Goal: Task Accomplishment & Management: Complete application form

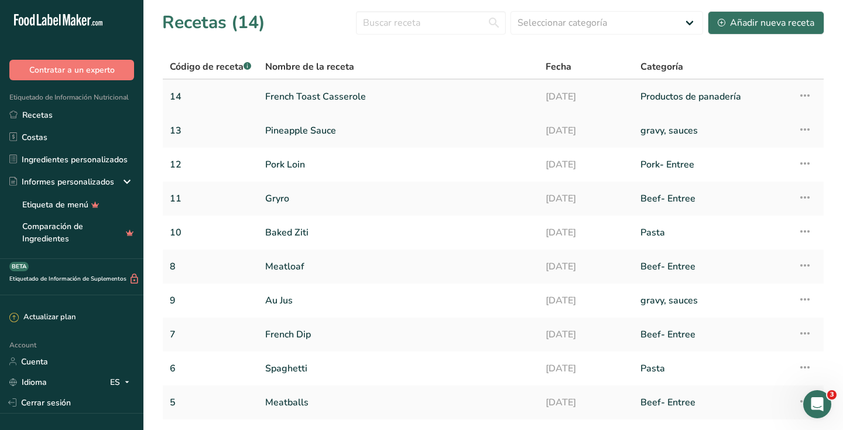
click at [311, 97] on link "French Toast Casserole" at bounding box center [398, 96] width 266 height 25
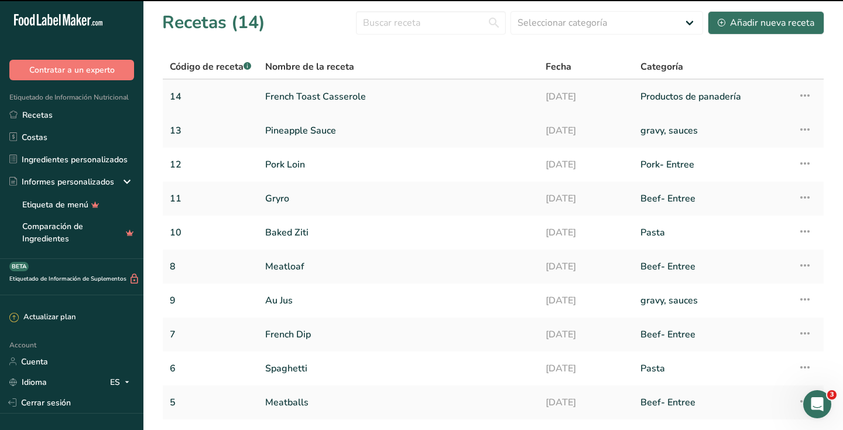
click at [311, 97] on link "French Toast Casserole" at bounding box center [398, 96] width 266 height 25
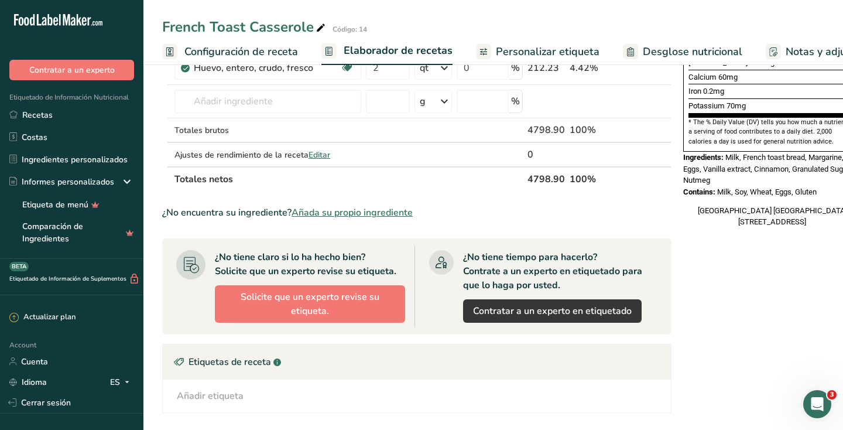
scroll to position [501, 0]
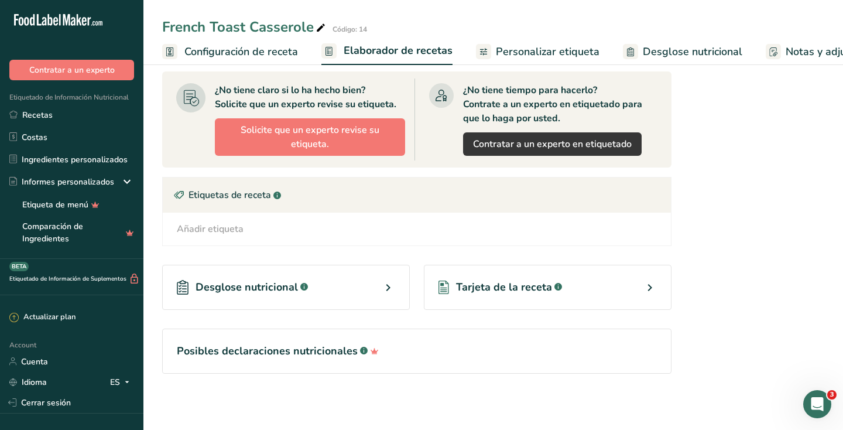
click at [645, 285] on icon at bounding box center [650, 287] width 14 height 21
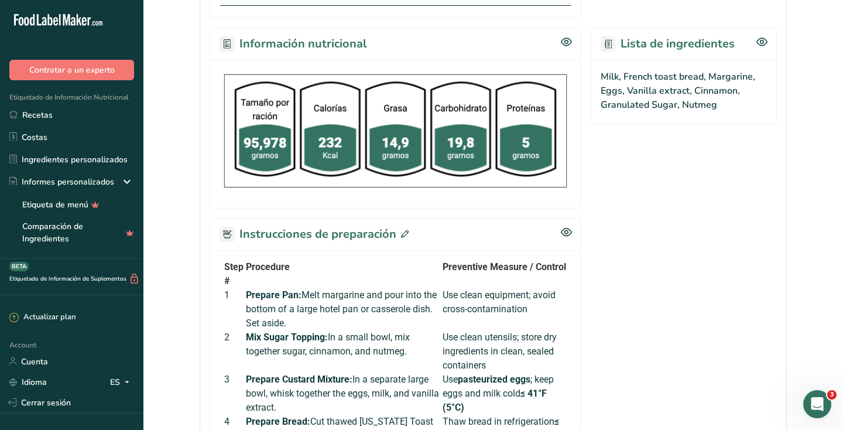
scroll to position [528, 0]
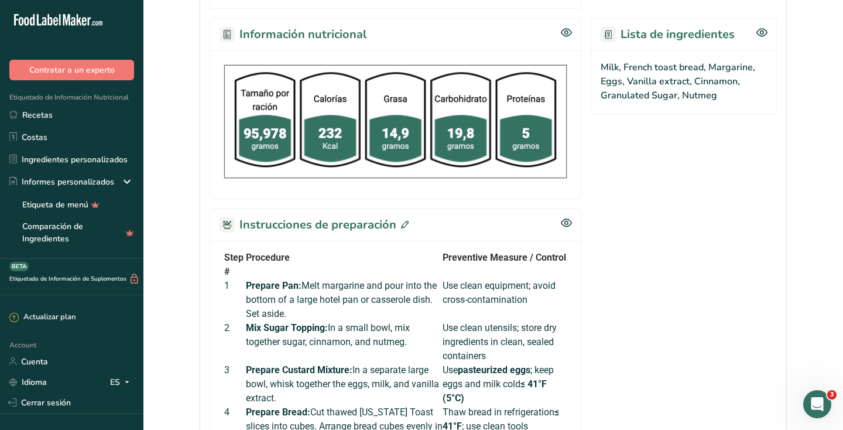
click at [401, 225] on icon at bounding box center [405, 225] width 8 height 8
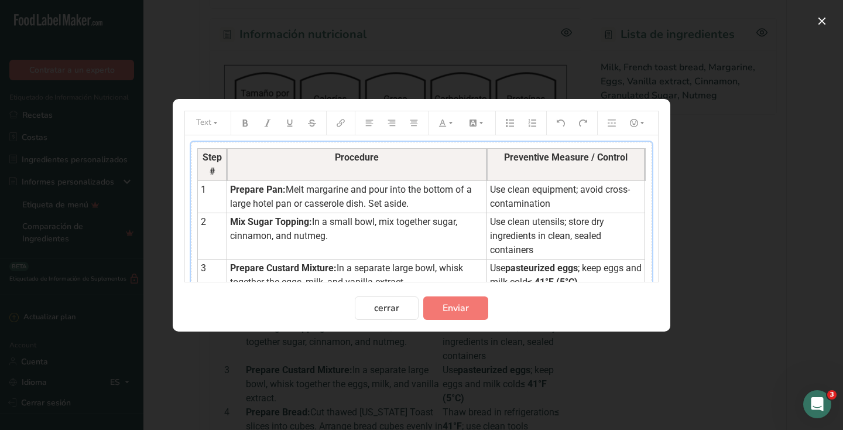
click at [287, 188] on span "Melt margarine and pour into the bottom of a large hotel pan or casserole dish.…" at bounding box center [352, 196] width 244 height 25
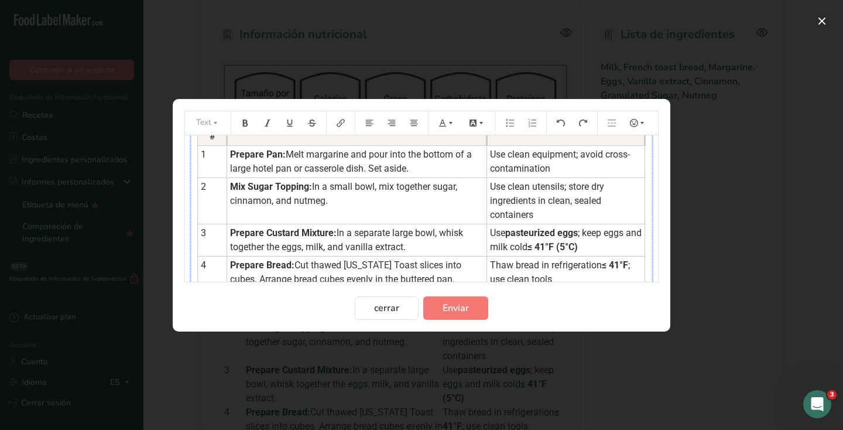
scroll to position [39, 0]
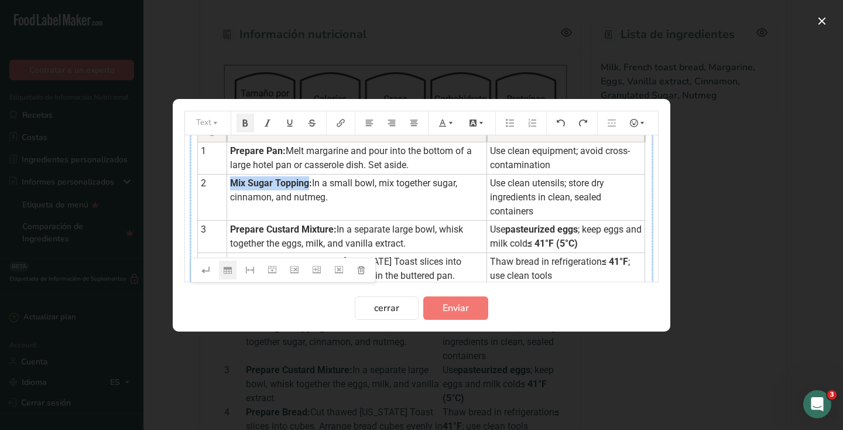
drag, startPoint x: 309, startPoint y: 183, endPoint x: 232, endPoint y: 183, distance: 76.7
click at [232, 183] on span "Mix Sugar Topping:" at bounding box center [271, 182] width 82 height 11
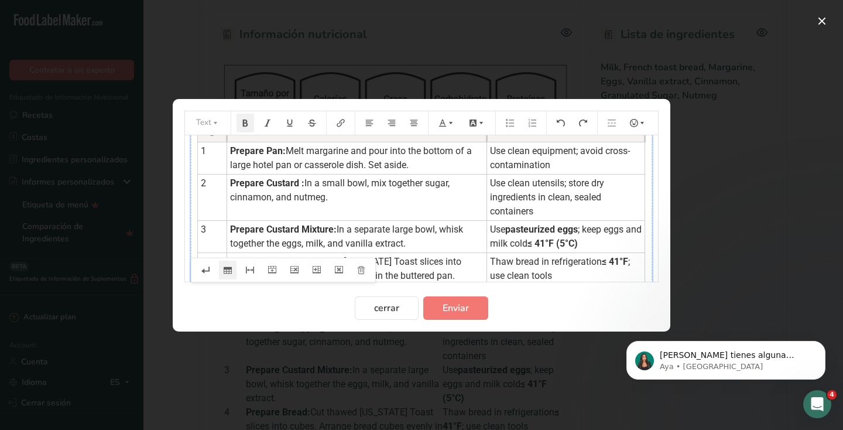
scroll to position [0, 0]
click at [336, 183] on span "Prepare Custard Mixture:" at bounding box center [283, 182] width 107 height 11
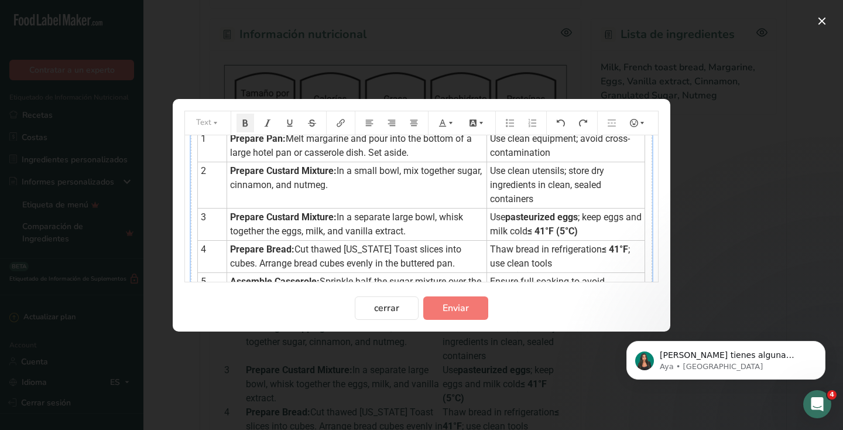
scroll to position [56, 0]
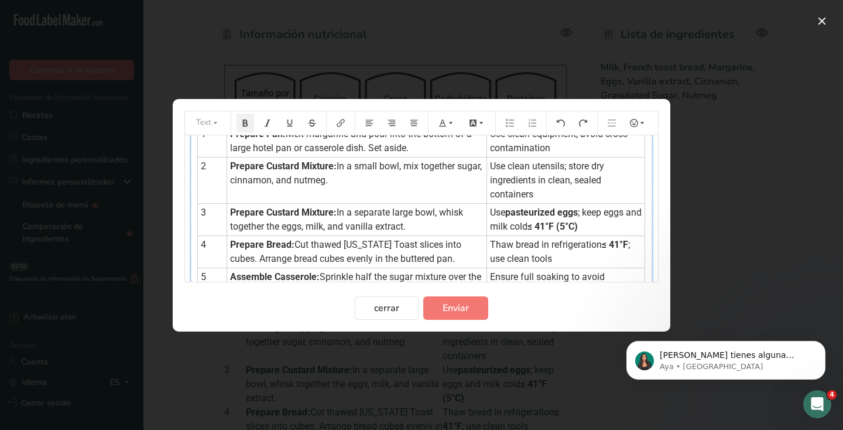
click at [277, 180] on span "In a small bowl, mix together sugar, cinnamon, and nutmeg." at bounding box center [357, 172] width 254 height 25
click at [540, 194] on td "Use clean utensils; store dry ingredients in clean, sealed containers" at bounding box center [566, 180] width 158 height 46
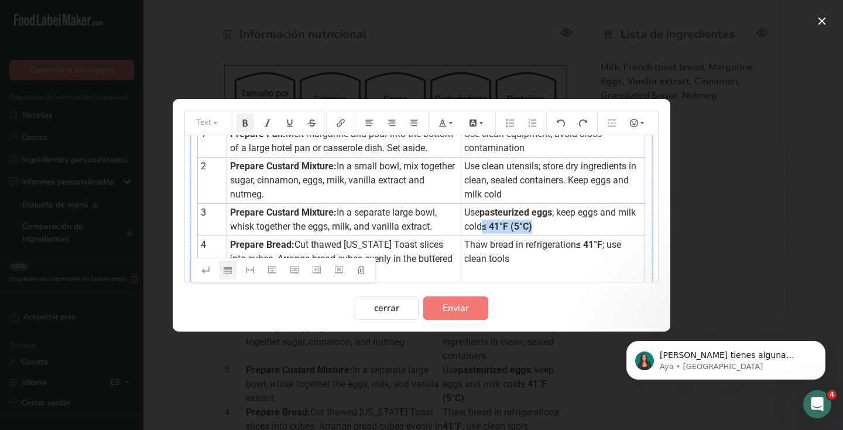
drag, startPoint x: 487, startPoint y: 227, endPoint x: 539, endPoint y: 225, distance: 52.1
click at [539, 225] on td "Use pasteurized eggs ; keep eggs and milk cold ≤ 41°F (5°C)" at bounding box center [553, 219] width 184 height 32
copy span "≤ 41°F (5°C)"
click at [531, 196] on td "Use clean utensils; store dry ingredients in clean, sealed containers. Keep egg…" at bounding box center [553, 180] width 184 height 46
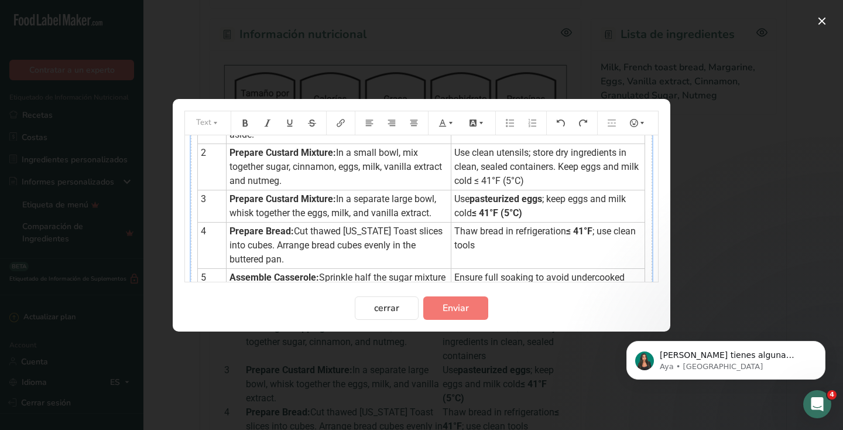
scroll to position [86, 0]
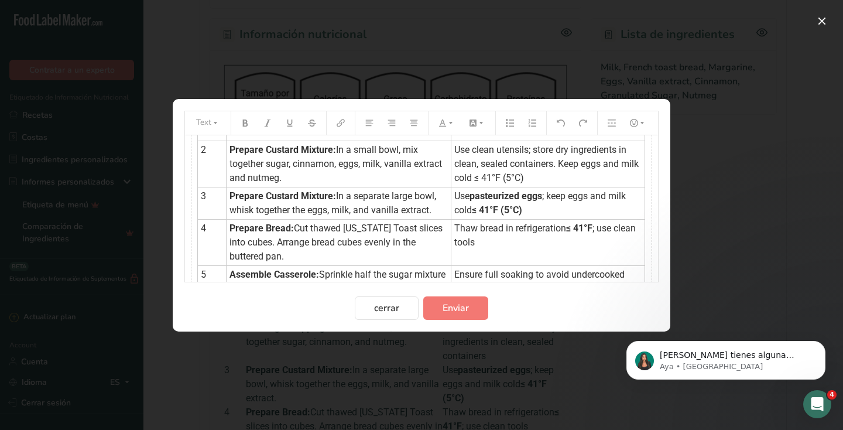
drag, startPoint x: 214, startPoint y: 197, endPoint x: 532, endPoint y: 213, distance: 318.3
click at [532, 213] on tr "3 Prepare Custard Mixture: In a separate large bowl, whisk together the eggs, m…" at bounding box center [421, 203] width 447 height 32
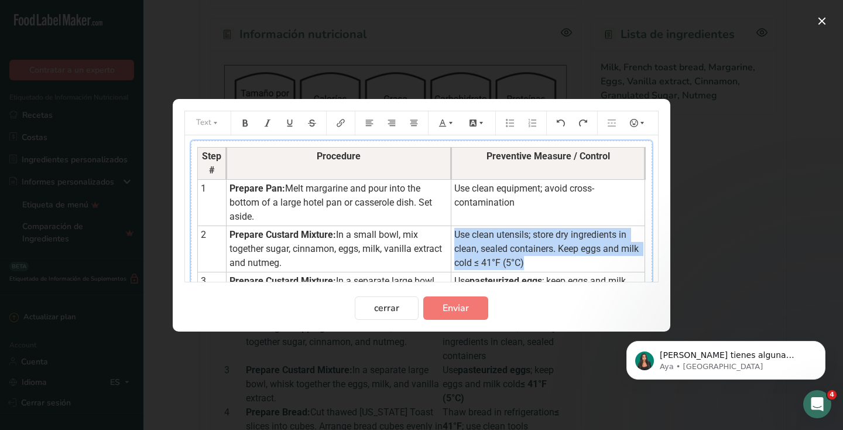
scroll to position [0, 0]
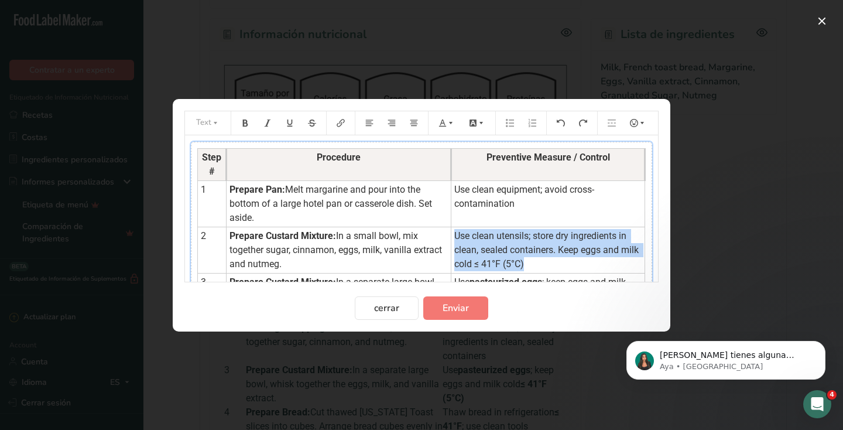
drag, startPoint x: 533, startPoint y: 213, endPoint x: 343, endPoint y: 254, distance: 194.2
click at [343, 254] on tbody "Step # Procedure Preventive Measure / Control 1 Prepare Pan: Melt margarine and…" at bounding box center [421, 344] width 447 height 392
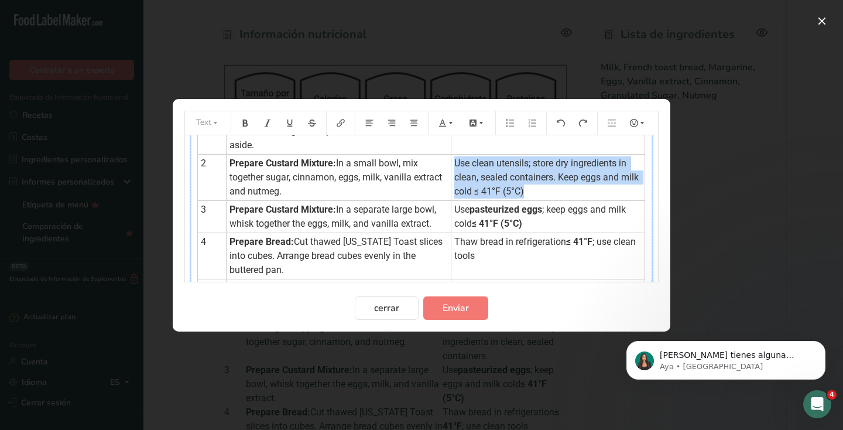
scroll to position [112, 0]
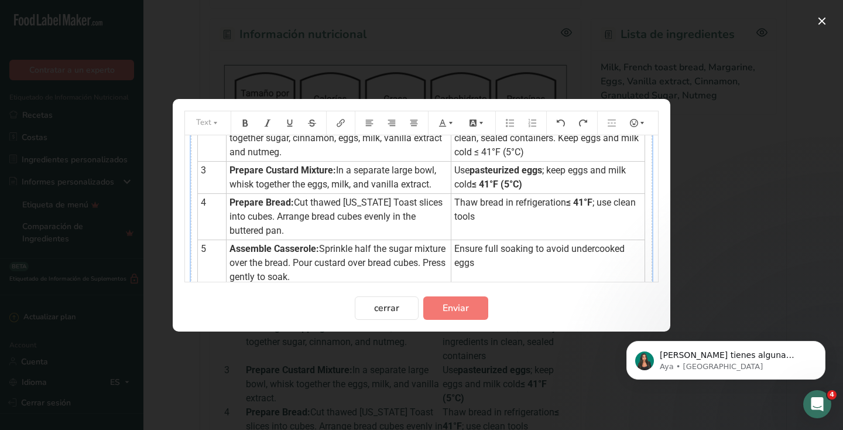
click at [320, 184] on span "In a separate large bowl, whisk together the eggs, milk, and vanilla extract." at bounding box center [334, 177] width 209 height 25
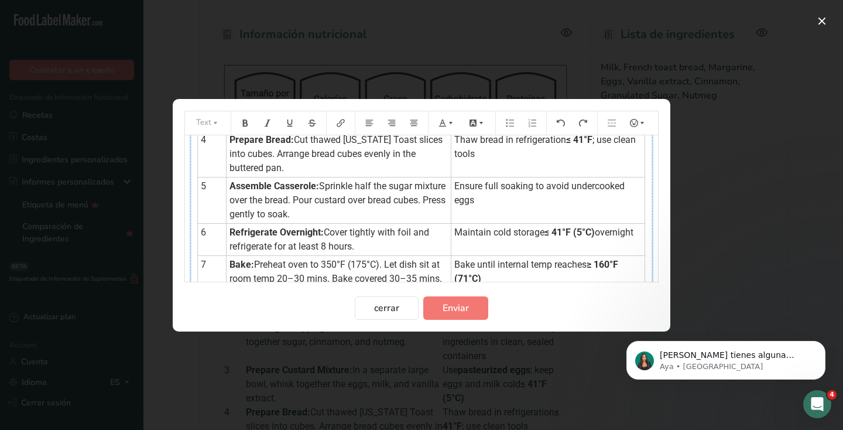
scroll to position [197, 0]
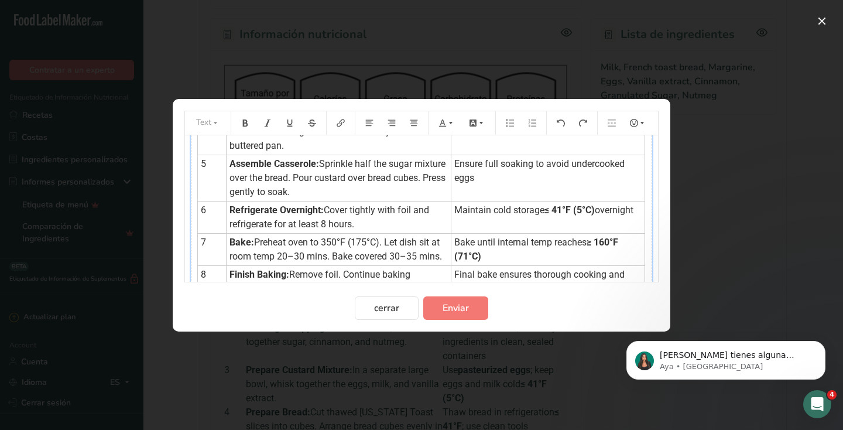
click at [598, 163] on span "Ensure full soaking to avoid undercooked eggs" at bounding box center [540, 170] width 173 height 25
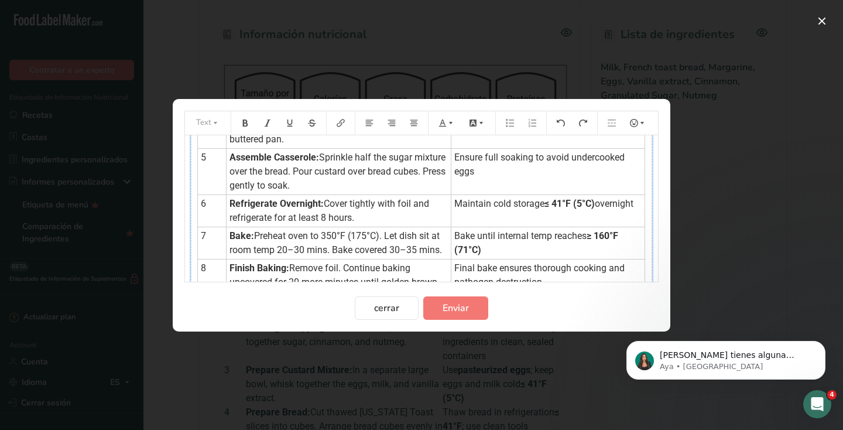
scroll to position [193, 0]
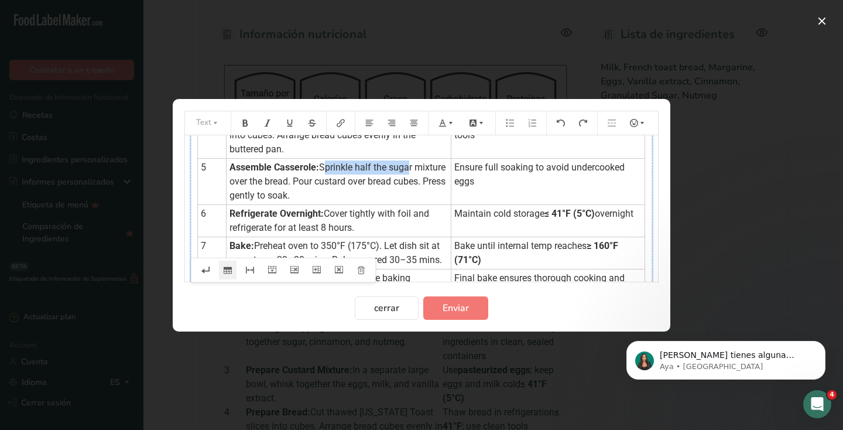
drag, startPoint x: 409, startPoint y: 167, endPoint x: 326, endPoint y: 170, distance: 83.8
click at [326, 170] on span "Sprinkle half the sugar mixture over the bread. Pour custard over bread cubes. …" at bounding box center [339, 181] width 218 height 39
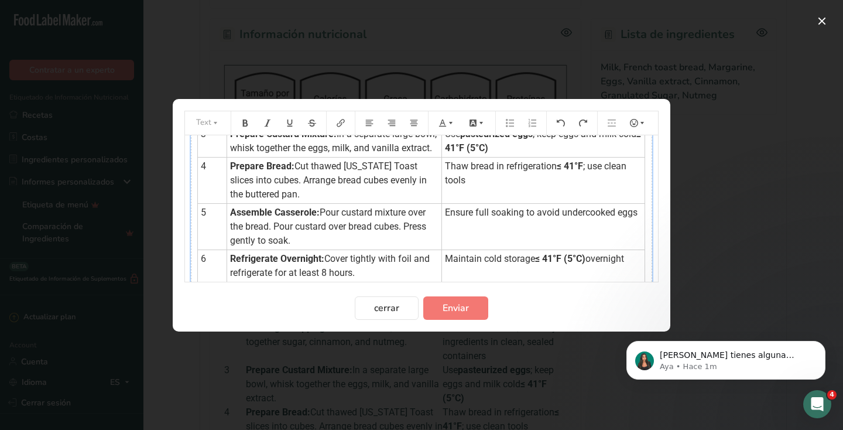
scroll to position [151, 0]
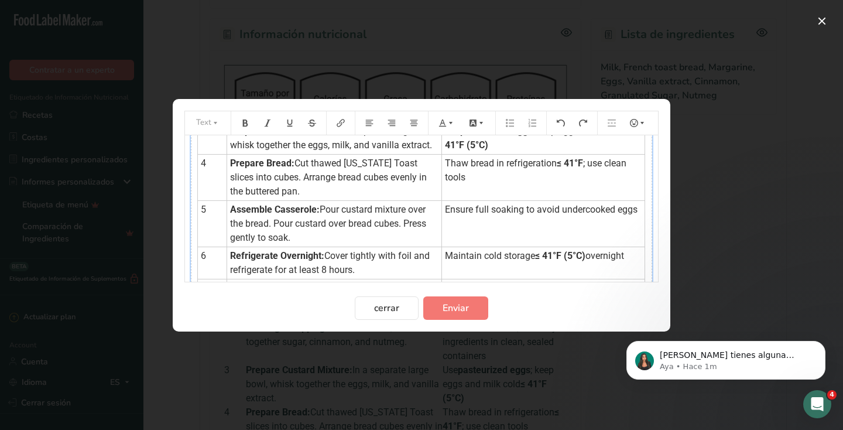
click at [329, 225] on span "Pour custard mixture over the bread. Pour custard over bread cubes. Press gentl…" at bounding box center [329, 223] width 199 height 39
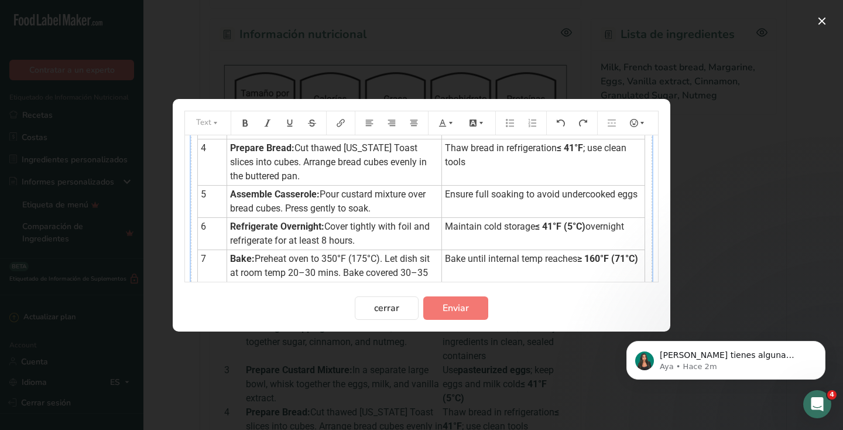
scroll to position [0, 0]
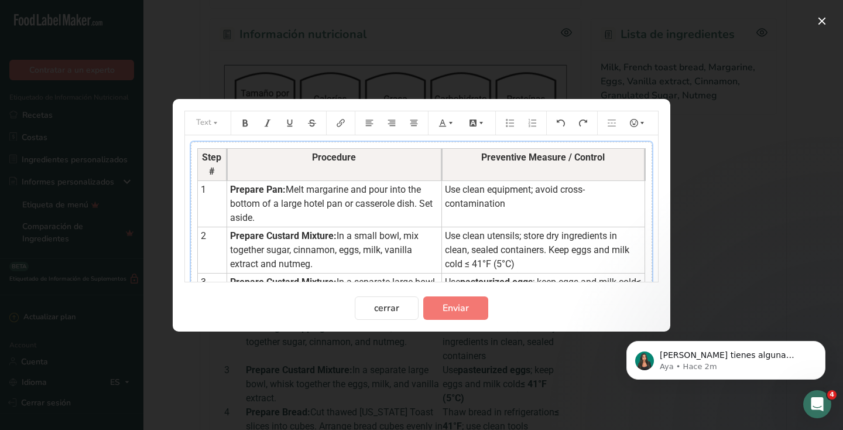
drag, startPoint x: 194, startPoint y: 145, endPoint x: 350, endPoint y: 228, distance: 177.4
click at [350, 228] on div "Step # Procedure Preventive Measure / Control 1 Prepare Pan: Melt margarine and…" at bounding box center [421, 345] width 461 height 406
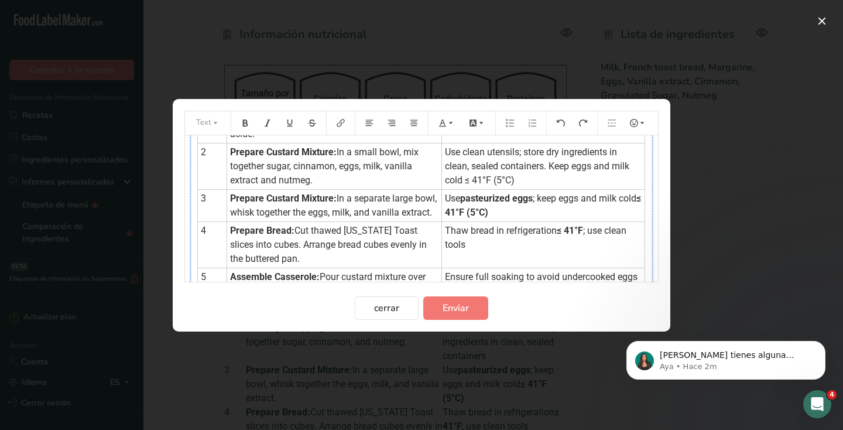
scroll to position [303, 0]
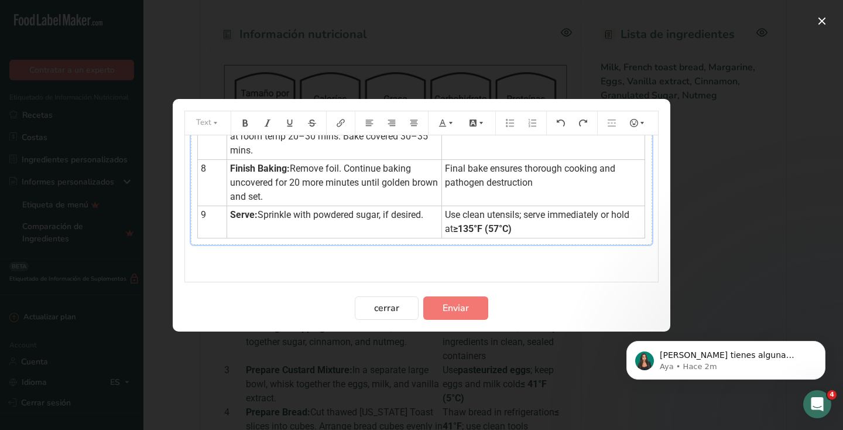
click at [312, 249] on div "Step # Procedure Preventive Measure / Control 1 Prepare Pan: Melt margarine and…" at bounding box center [421, 53] width 473 height 440
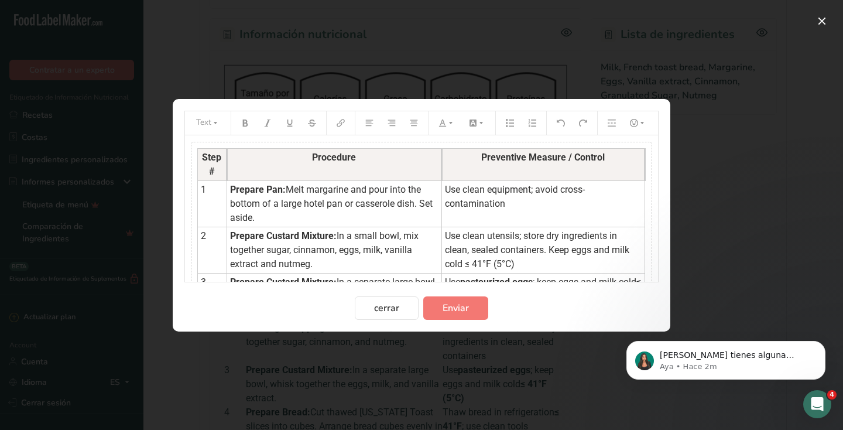
drag, startPoint x: 204, startPoint y: 155, endPoint x: 417, endPoint y: 237, distance: 228.2
click at [417, 237] on tbody "Step # Procedure Preventive Measure / Control 1 Prepare Pan: Melt margarine and…" at bounding box center [421, 344] width 447 height 392
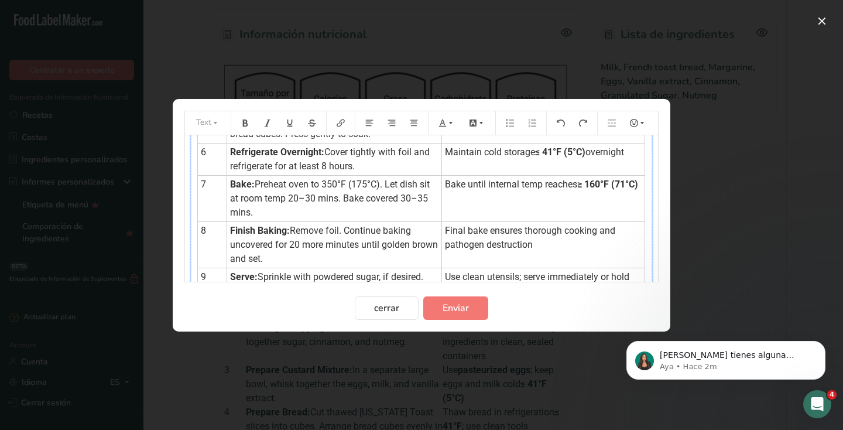
scroll to position [303, 0]
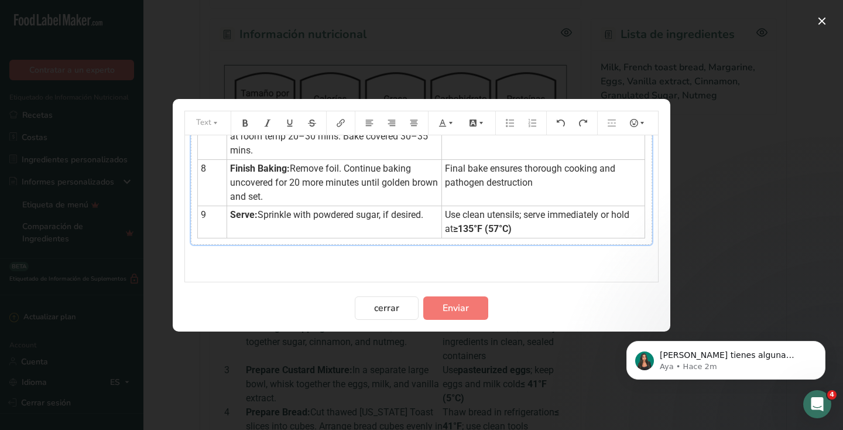
drag, startPoint x: 276, startPoint y: 158, endPoint x: 553, endPoint y: 295, distance: 309.8
click at [553, 245] on div "Step # Procedure Preventive Measure / Control 1 Prepare Pan: Melt margarine and…" at bounding box center [421, 42] width 461 height 406
click at [542, 230] on td "Use clean utensils; serve immediately or hold at ≥135°F (57°C)" at bounding box center [543, 222] width 203 height 32
click at [292, 265] on button "Preparation instructions modal" at bounding box center [295, 260] width 18 height 19
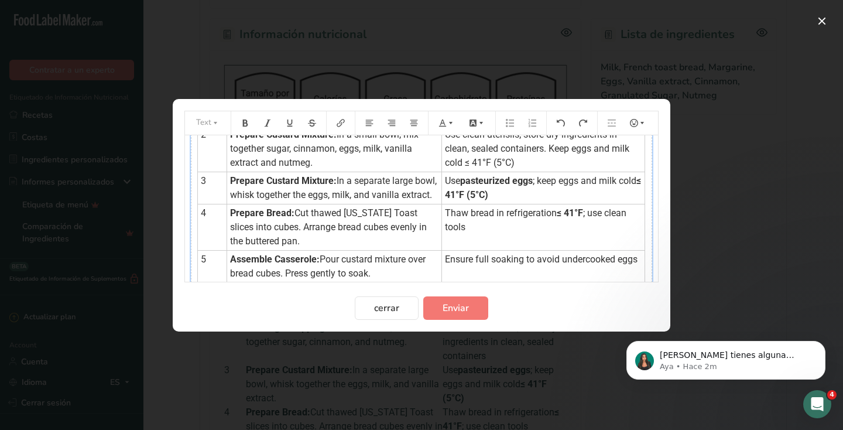
scroll to position [99, 0]
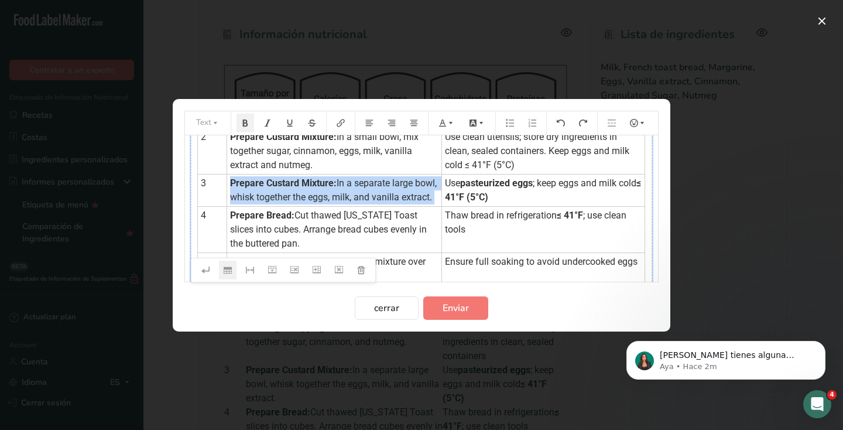
drag, startPoint x: 513, startPoint y: 196, endPoint x: 523, endPoint y: 204, distance: 13.4
click at [523, 204] on td "Use pasteurized eggs ; keep eggs and milk cold ≤ 41°F (5°C)" at bounding box center [543, 190] width 203 height 32
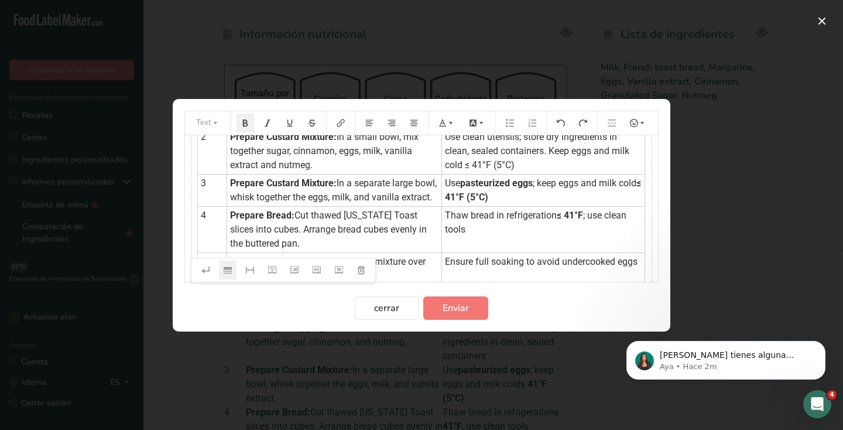
click at [521, 203] on td "Use pasteurized eggs ; keep eggs and milk cold ≤ 41°F (5°C)" at bounding box center [543, 190] width 203 height 32
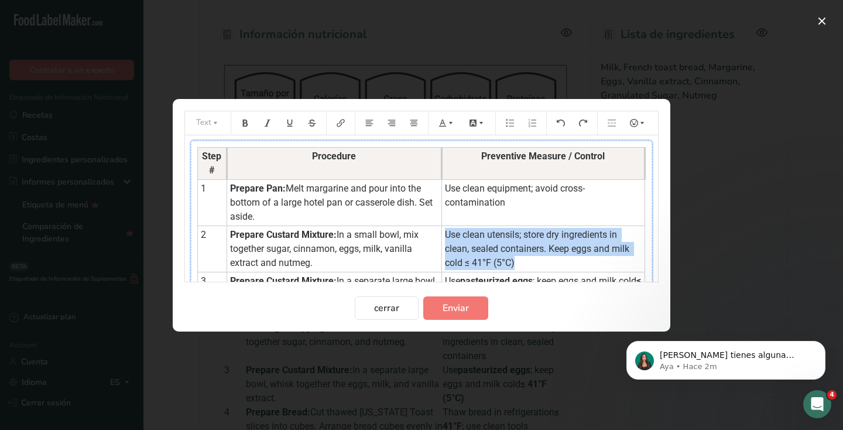
scroll to position [0, 0]
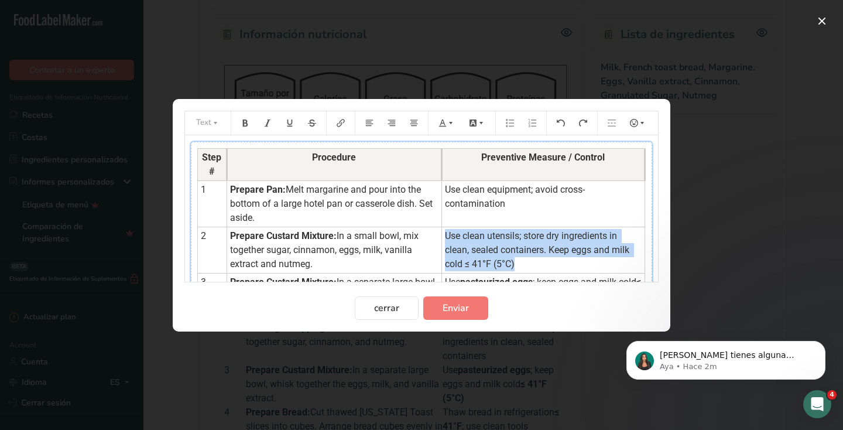
drag, startPoint x: 519, startPoint y: 200, endPoint x: 363, endPoint y: 259, distance: 167.2
click at [363, 259] on tbody "Step # Procedure Preventive Measure / Control 1 Prepare Pan: Melt margarine and…" at bounding box center [421, 328] width 447 height 360
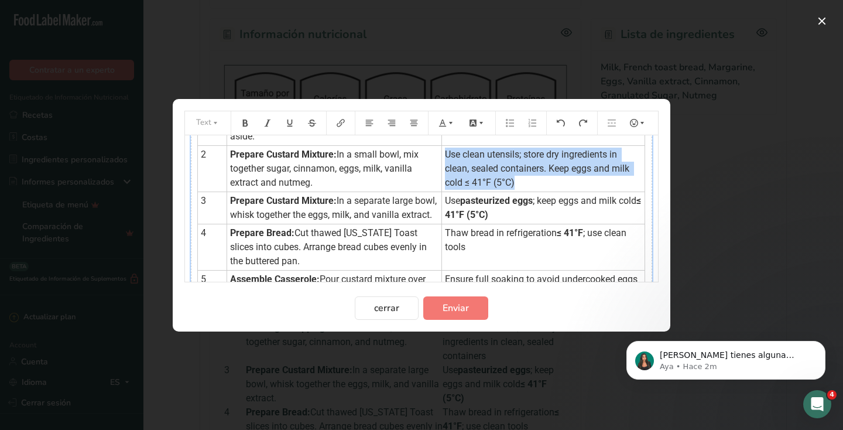
scroll to position [120, 0]
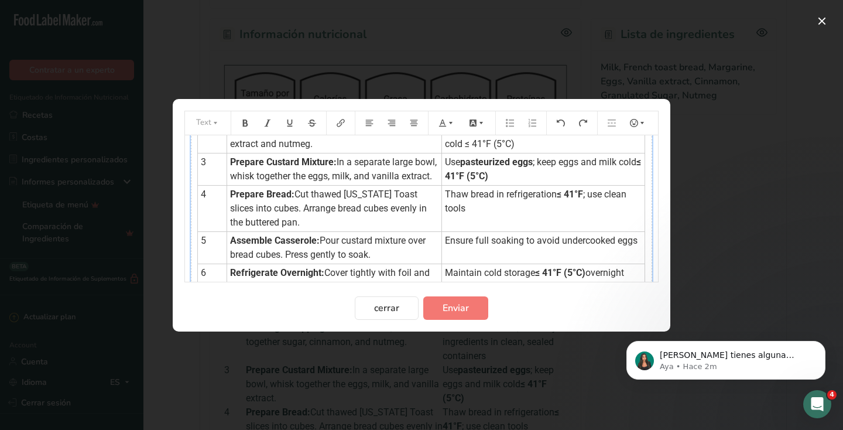
click at [470, 176] on span "≤ 41°F (5°C)" at bounding box center [544, 168] width 199 height 25
drag, startPoint x: 446, startPoint y: 176, endPoint x: 412, endPoint y: 176, distance: 34.0
click at [412, 176] on tr "3 Prepare Custard Mixture: In a separate large bowl, whisk together the eggs, m…" at bounding box center [421, 169] width 447 height 32
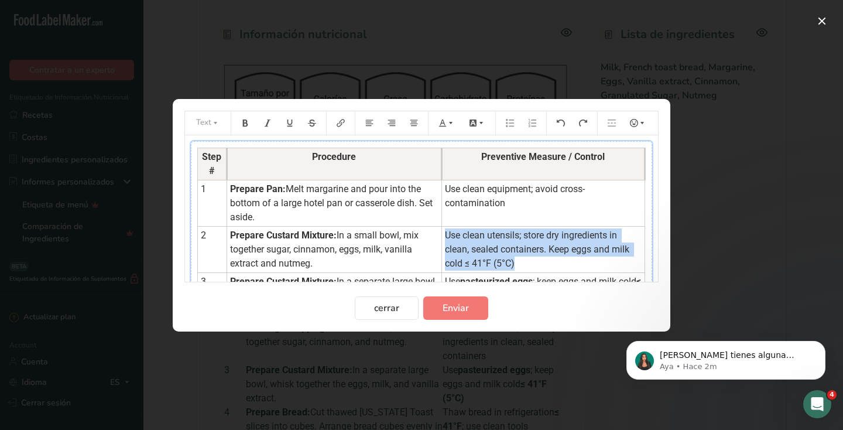
scroll to position [0, 0]
drag, startPoint x: 522, startPoint y: 181, endPoint x: 479, endPoint y: 225, distance: 62.1
click at [479, 223] on tbody "Step # Procedure Preventive Measure / Control 1 Prepare Pan: Melt margarine and…" at bounding box center [421, 328] width 447 height 360
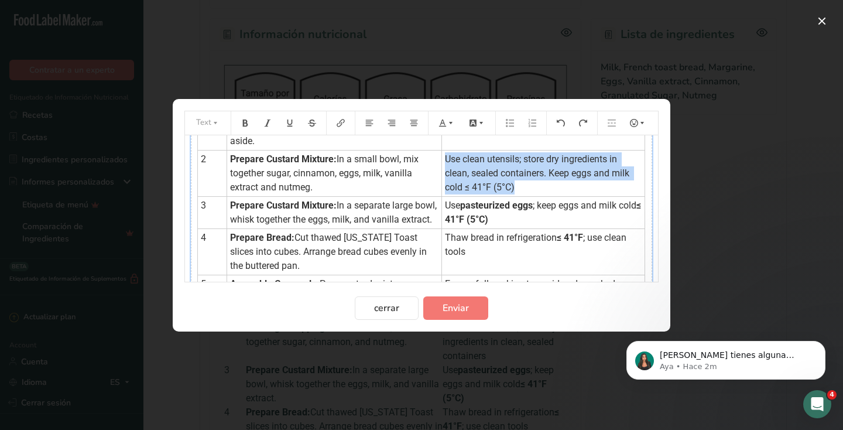
scroll to position [115, 0]
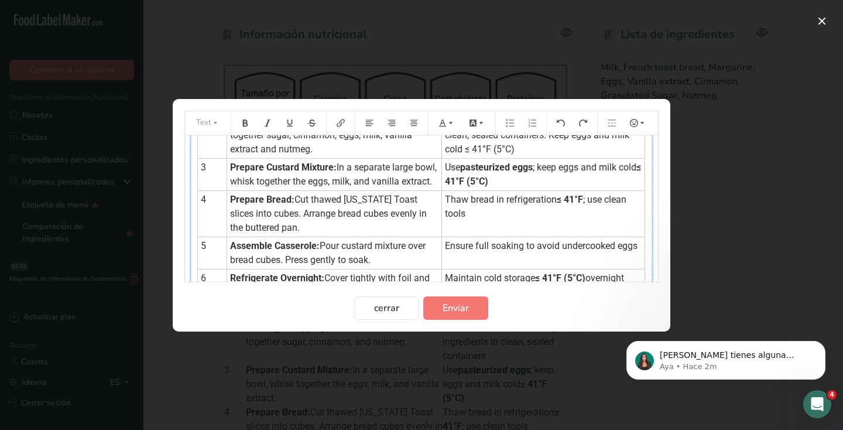
click at [403, 177] on span "In a separate large bowl, whisk together the eggs, milk, and vanilla extract." at bounding box center [334, 174] width 209 height 25
click at [234, 169] on span "Prepare Custard Mixture:" at bounding box center [283, 167] width 107 height 11
click at [295, 272] on icon "Preparation instructions modal" at bounding box center [294, 270] width 8 height 8
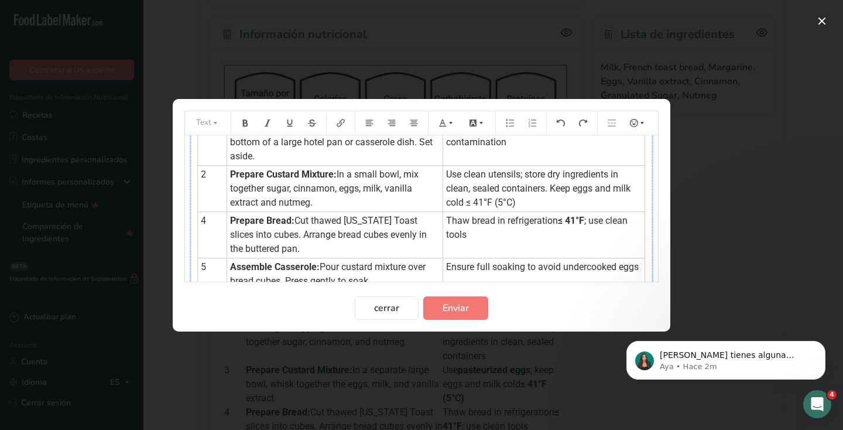
scroll to position [62, 0]
click at [208, 220] on td "4" at bounding box center [212, 234] width 29 height 46
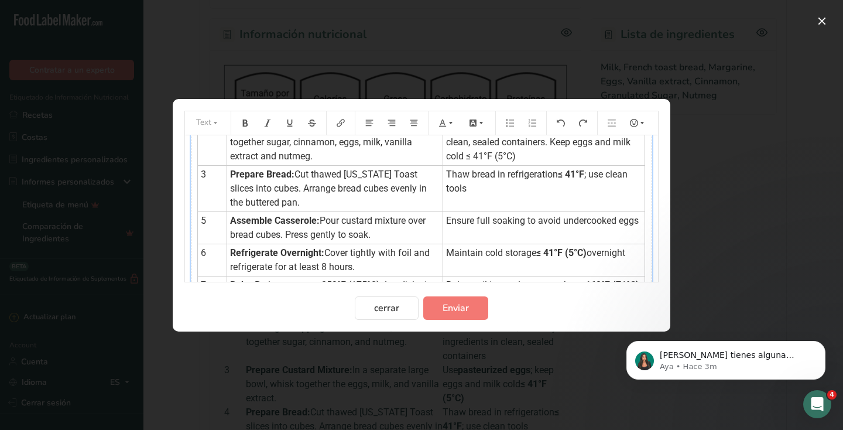
scroll to position [118, 0]
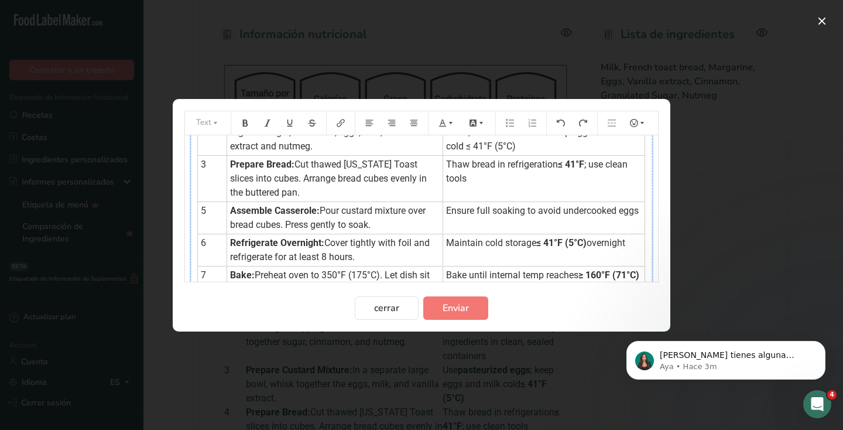
click at [208, 213] on td "5" at bounding box center [212, 217] width 29 height 32
click at [208, 244] on td "6" at bounding box center [212, 250] width 29 height 32
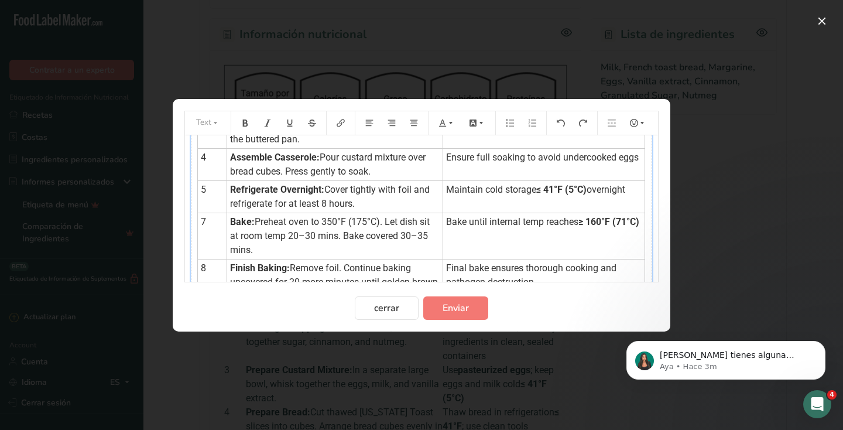
scroll to position [173, 0]
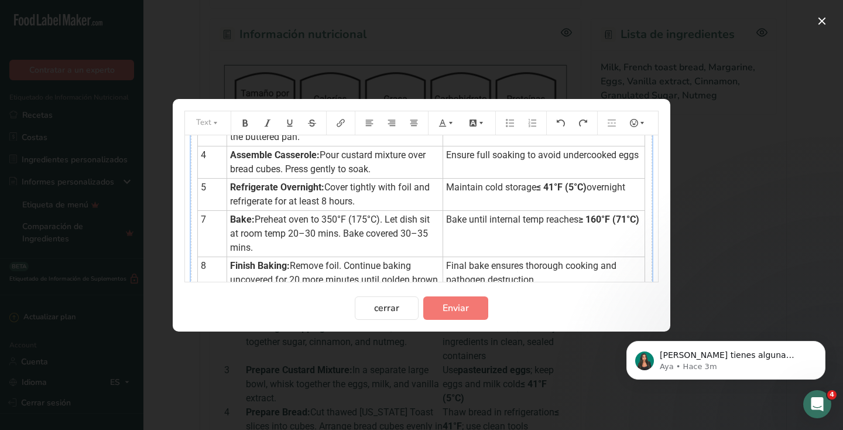
click at [208, 220] on td "7" at bounding box center [212, 233] width 29 height 46
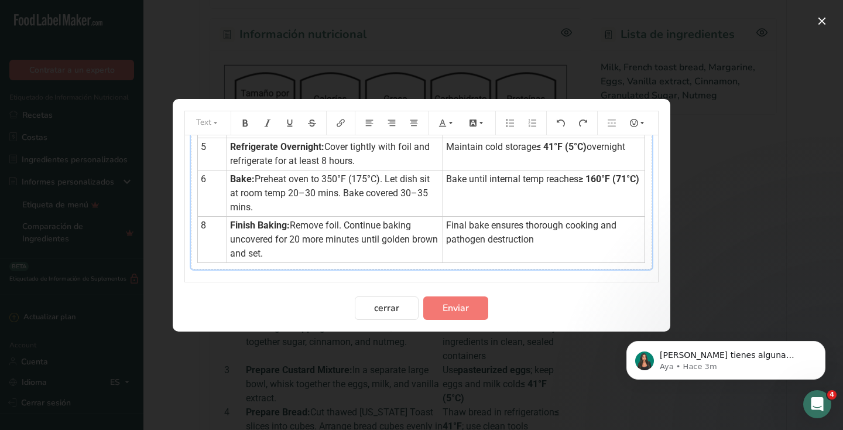
scroll to position [220, 0]
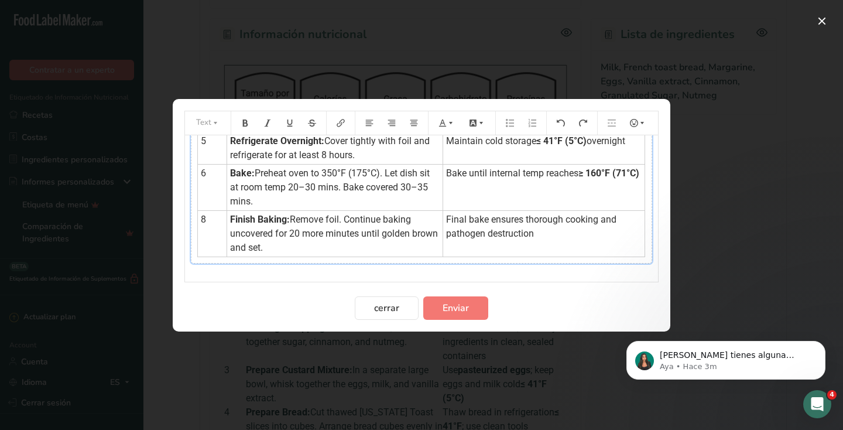
click at [207, 218] on td "8" at bounding box center [212, 233] width 29 height 46
click at [512, 259] on div "Step # Procedure Preventive Measure / Control 1 Prepare Pan: Melt margarine and…" at bounding box center [421, 92] width 461 height 341
click at [457, 311] on span "Enviar" at bounding box center [456, 308] width 26 height 14
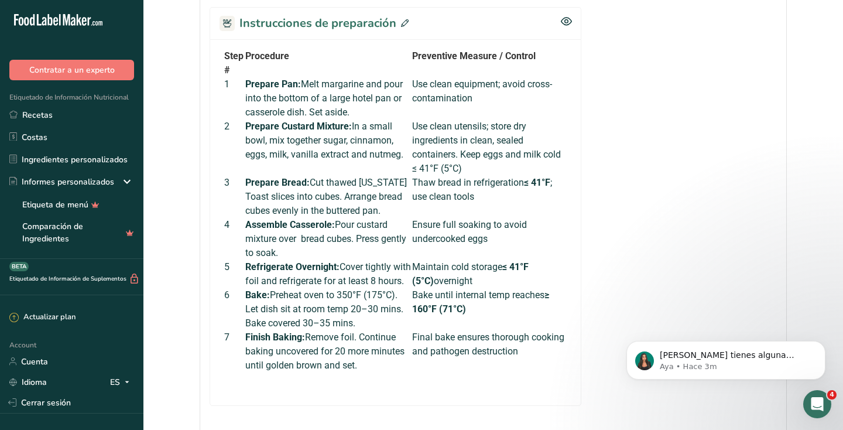
scroll to position [507, 0]
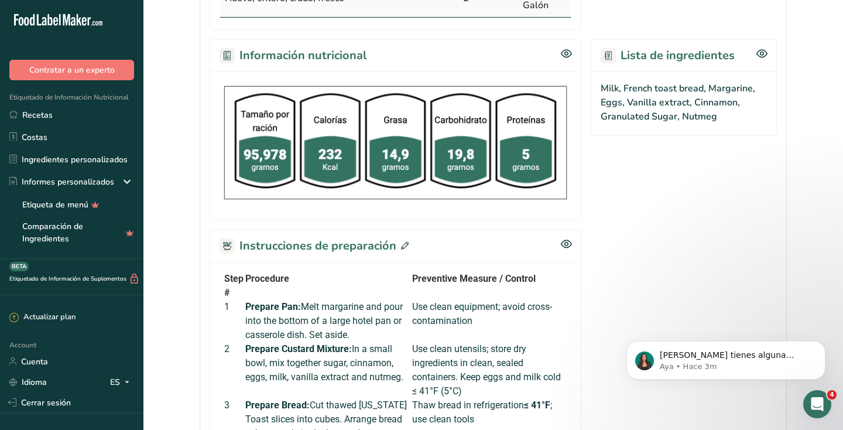
click at [405, 245] on icon at bounding box center [405, 246] width 8 height 8
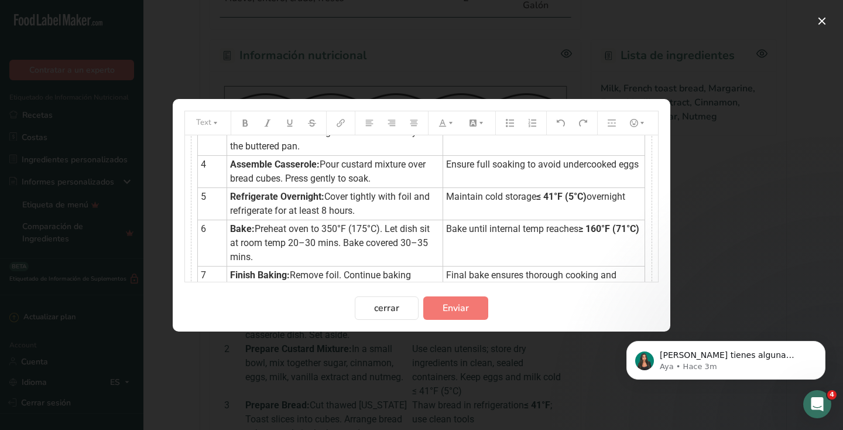
scroll to position [165, 0]
click at [447, 196] on span "Maintain cold storage" at bounding box center [491, 195] width 90 height 11
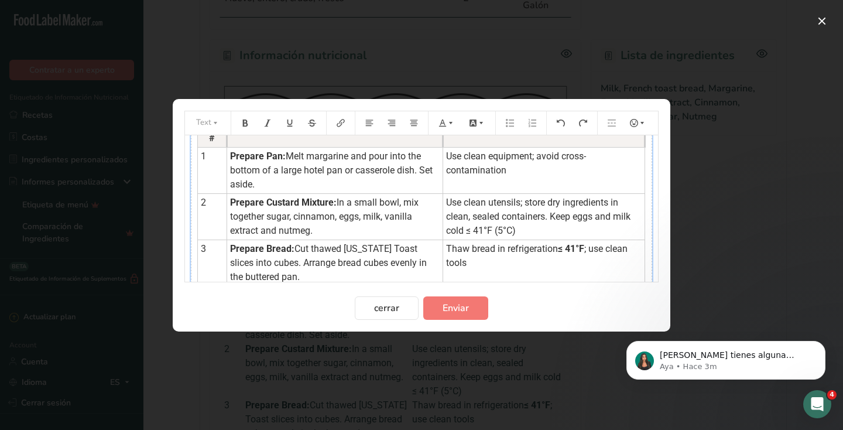
scroll to position [0, 0]
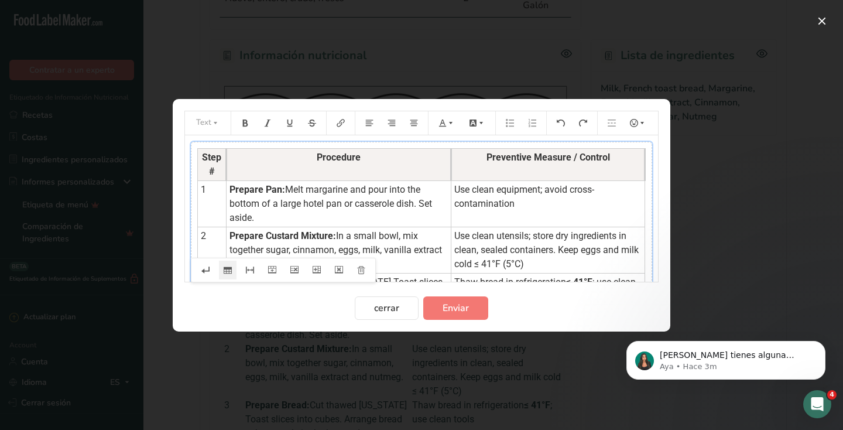
drag, startPoint x: 442, startPoint y: 167, endPoint x: 451, endPoint y: 167, distance: 8.8
click at [451, 167] on th "Procedure" at bounding box center [339, 164] width 225 height 32
drag, startPoint x: 522, startPoint y: 203, endPoint x: 455, endPoint y: 189, distance: 68.8
click at [455, 189] on td "Use clean equipment; avoid cross-contamination" at bounding box center [548, 203] width 194 height 46
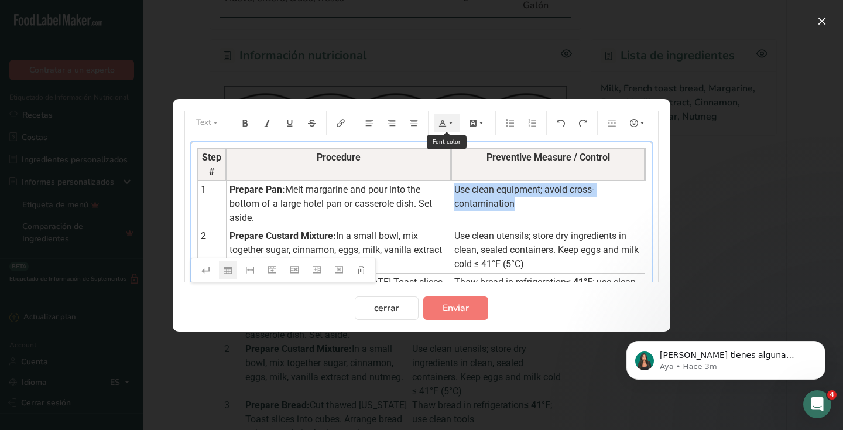
click at [451, 124] on icon "Preparation instructions modal" at bounding box center [451, 122] width 4 height 2
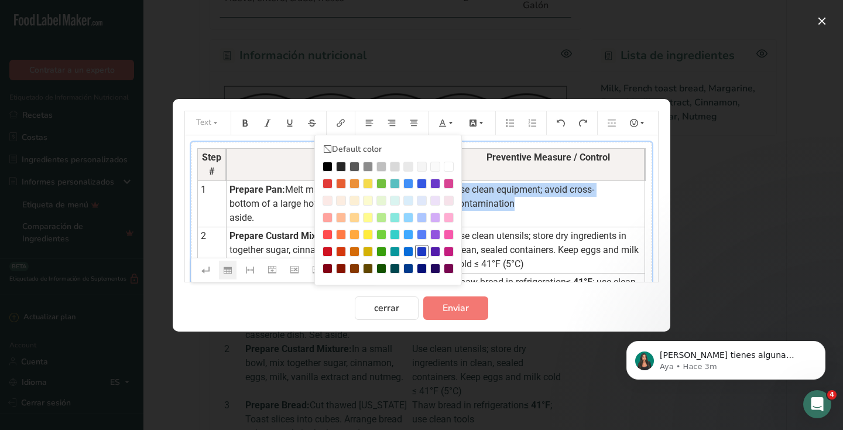
click at [422, 247] on div "Preparation instructions modal" at bounding box center [422, 252] width 10 height 10
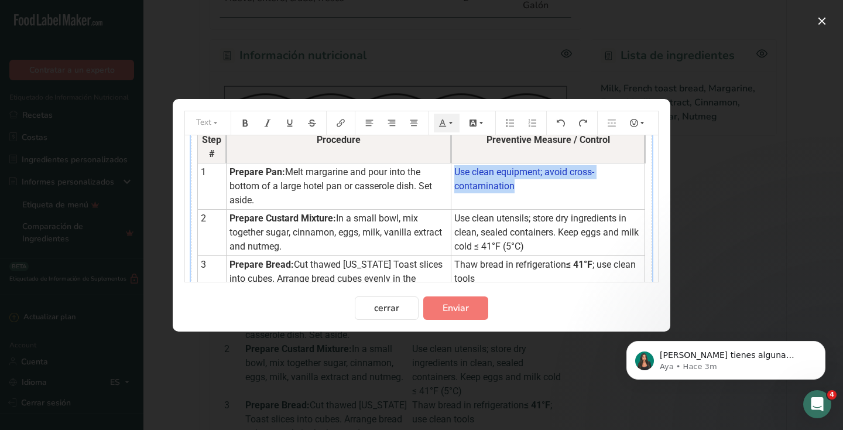
scroll to position [31, 0]
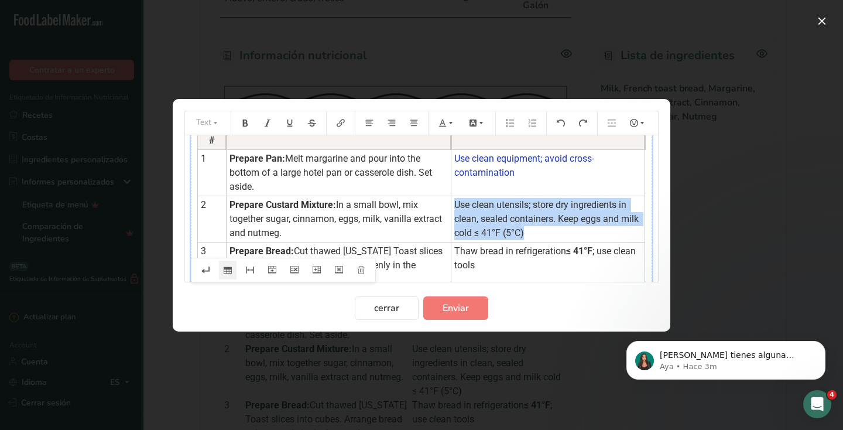
drag, startPoint x: 532, startPoint y: 238, endPoint x: 456, endPoint y: 208, distance: 82.3
click at [456, 208] on td "Use clean utensils; store dry ingredients in clean, sealed containers. Keep egg…" at bounding box center [548, 219] width 194 height 46
click at [451, 124] on icon "Preparation instructions modal" at bounding box center [451, 123] width 8 height 8
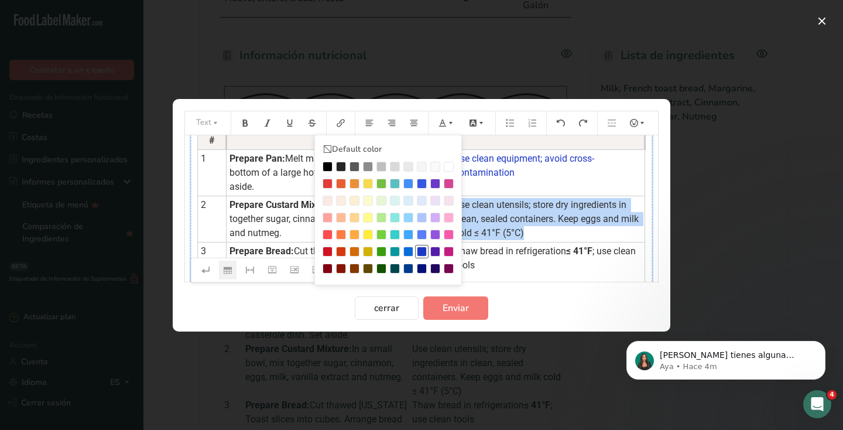
click at [425, 247] on div "Preparation instructions modal" at bounding box center [422, 252] width 10 height 10
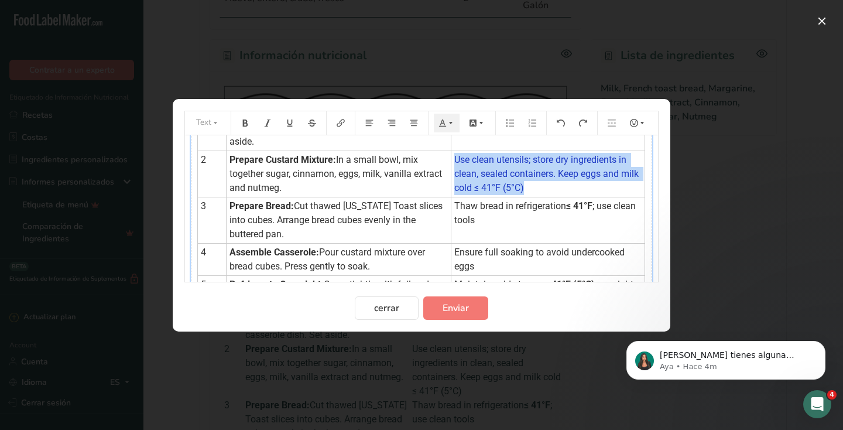
scroll to position [86, 0]
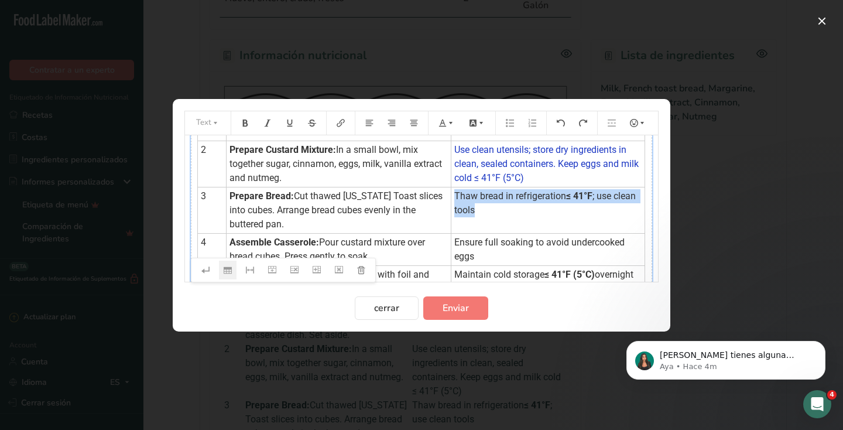
drag, startPoint x: 485, startPoint y: 209, endPoint x: 454, endPoint y: 197, distance: 33.2
click at [454, 197] on td "Thaw bread in refrigeration ≤ 41°F ; use clean tools" at bounding box center [548, 210] width 194 height 46
click at [446, 121] on icon "Preparation instructions modal" at bounding box center [443, 123] width 8 height 8
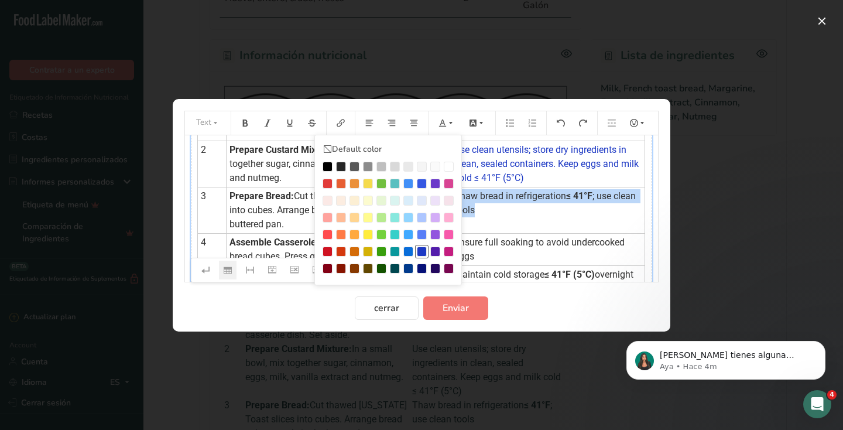
click at [423, 248] on div "Preparation instructions modal" at bounding box center [422, 252] width 10 height 10
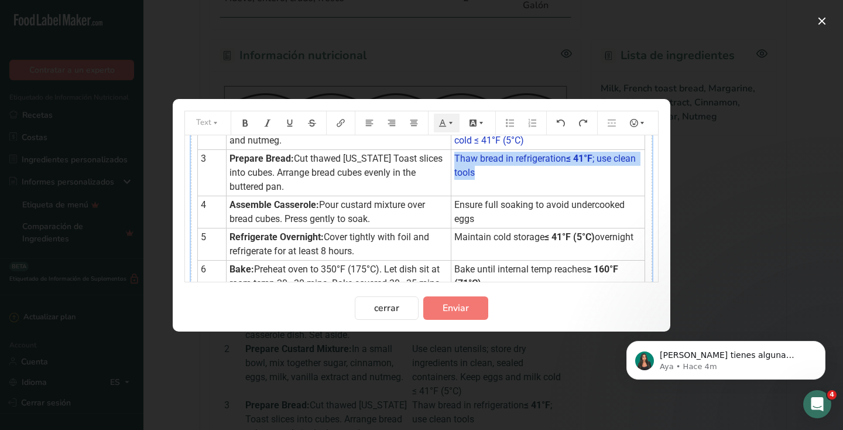
scroll to position [125, 0]
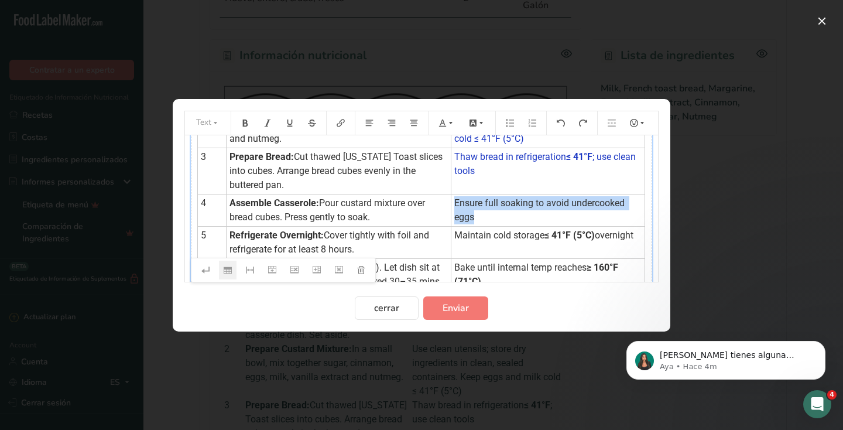
drag, startPoint x: 481, startPoint y: 220, endPoint x: 454, endPoint y: 204, distance: 31.7
click at [454, 204] on td "Ensure full soaking to avoid undercooked eggs" at bounding box center [548, 210] width 194 height 32
click at [449, 126] on icon "Preparation instructions modal" at bounding box center [451, 123] width 8 height 8
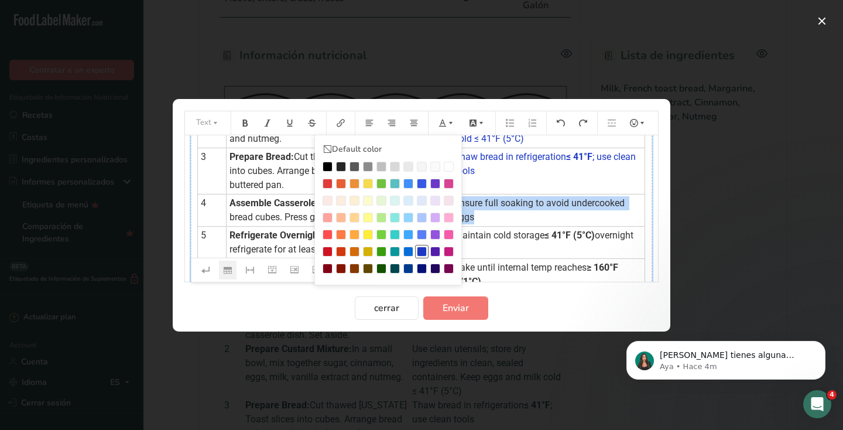
click at [423, 247] on div "Preparation instructions modal" at bounding box center [422, 252] width 10 height 10
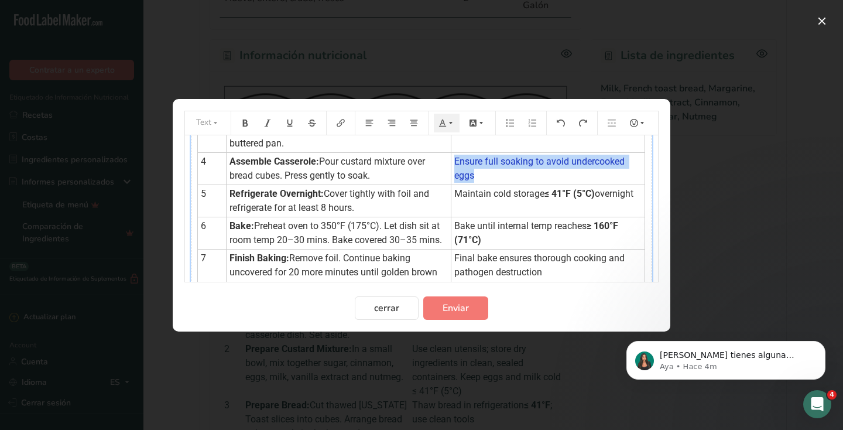
scroll to position [170, 0]
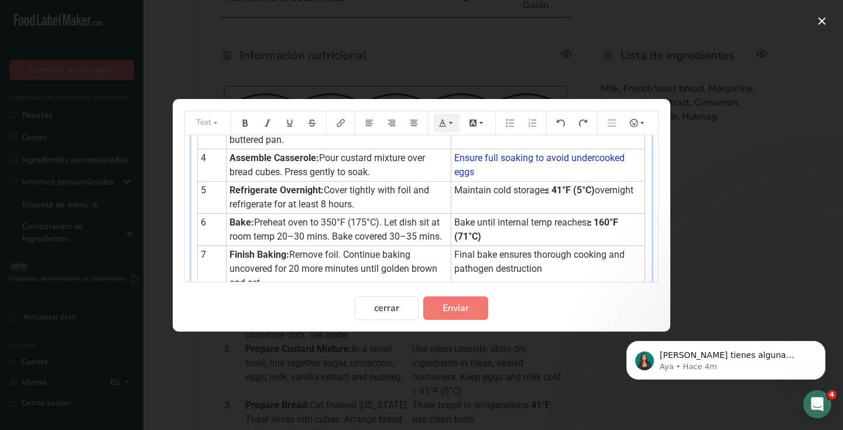
click at [488, 218] on span "Bake until internal temp reaches" at bounding box center [520, 222] width 132 height 11
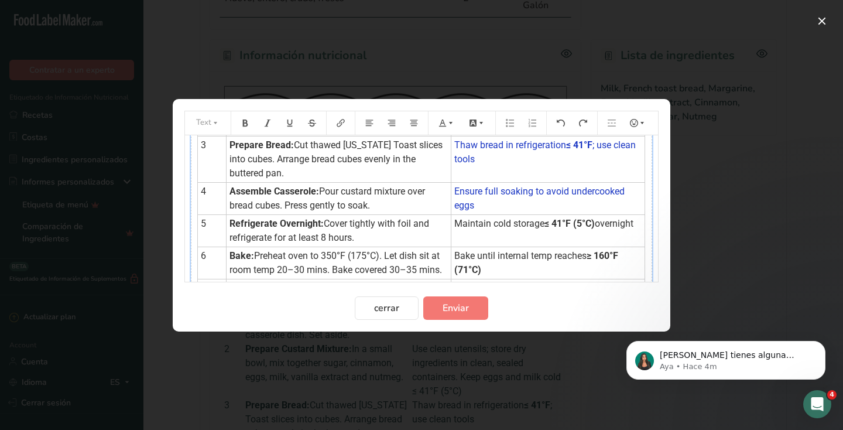
scroll to position [139, 0]
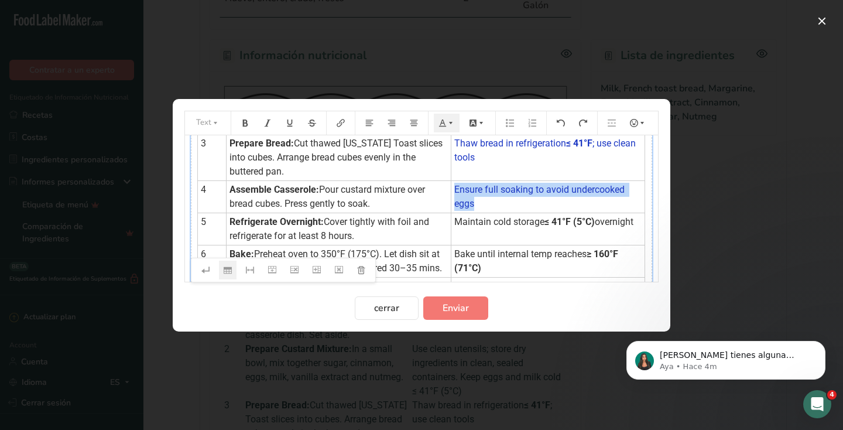
drag, startPoint x: 641, startPoint y: 222, endPoint x: 457, endPoint y: 223, distance: 183.9
click at [457, 223] on td "Maintain cold storage ≤ 41°F (5°C) overnight" at bounding box center [548, 229] width 194 height 32
drag, startPoint x: 457, startPoint y: 223, endPoint x: 641, endPoint y: 223, distance: 184.4
click at [641, 223] on td "Maintain cold storage ≤ 41°F (5°C) overnight" at bounding box center [548, 229] width 194 height 32
click at [446, 121] on icon "Preparation instructions modal" at bounding box center [443, 123] width 8 height 8
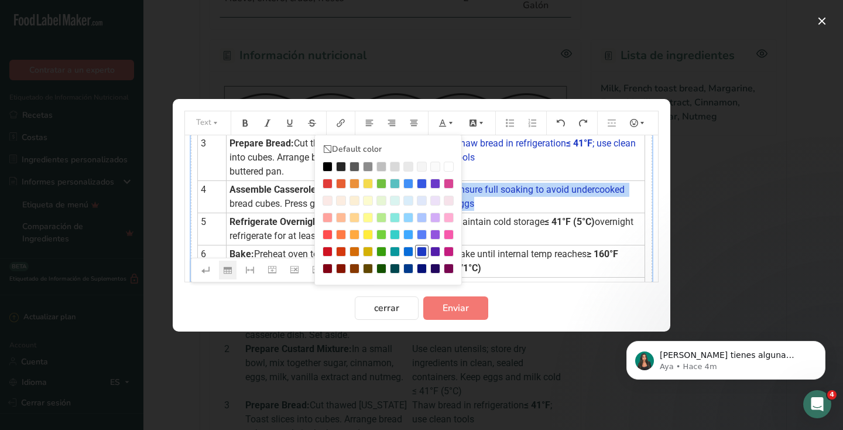
click at [422, 250] on div "Preparation instructions modal" at bounding box center [422, 252] width 10 height 10
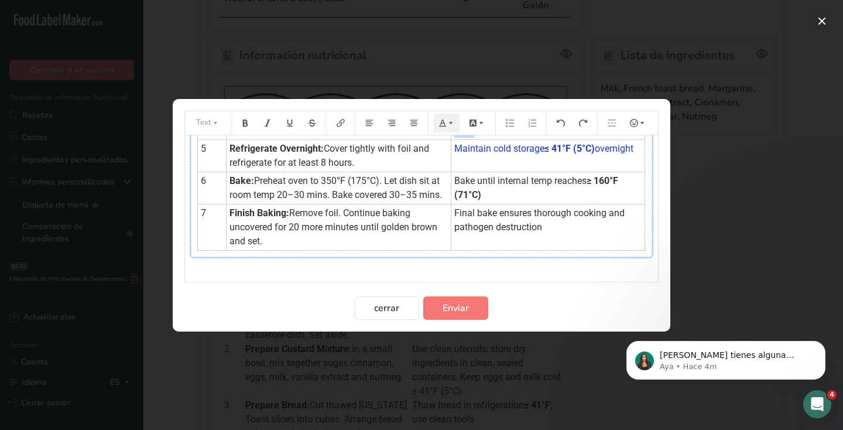
scroll to position [217, 0]
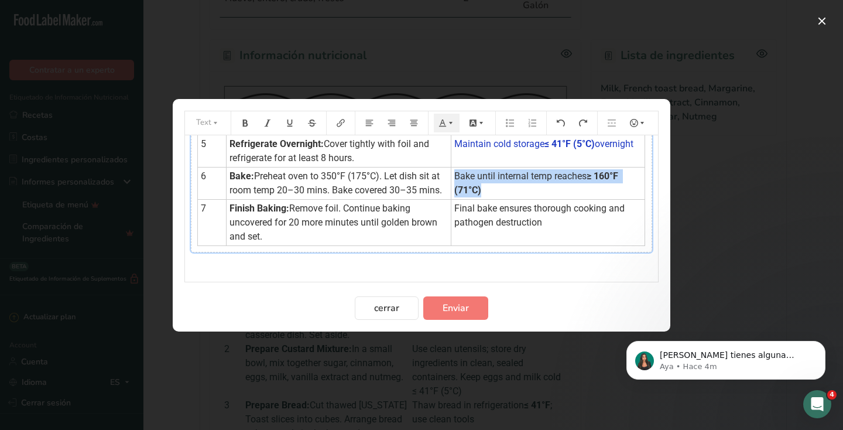
drag, startPoint x: 455, startPoint y: 176, endPoint x: 492, endPoint y: 198, distance: 43.1
click at [492, 198] on td "Bake until internal temp reaches ≥ 160°F (71°C)" at bounding box center [548, 183] width 194 height 32
click at [451, 122] on icon "Preparation instructions modal" at bounding box center [451, 122] width 4 height 2
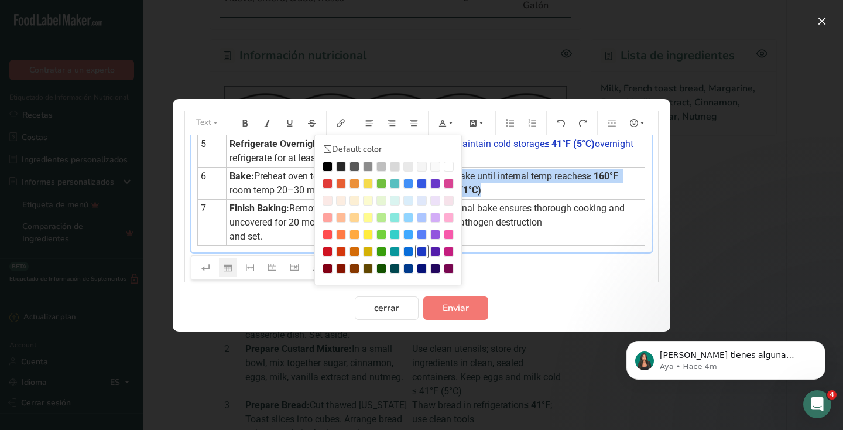
click at [423, 249] on div "Preparation instructions modal" at bounding box center [422, 252] width 10 height 10
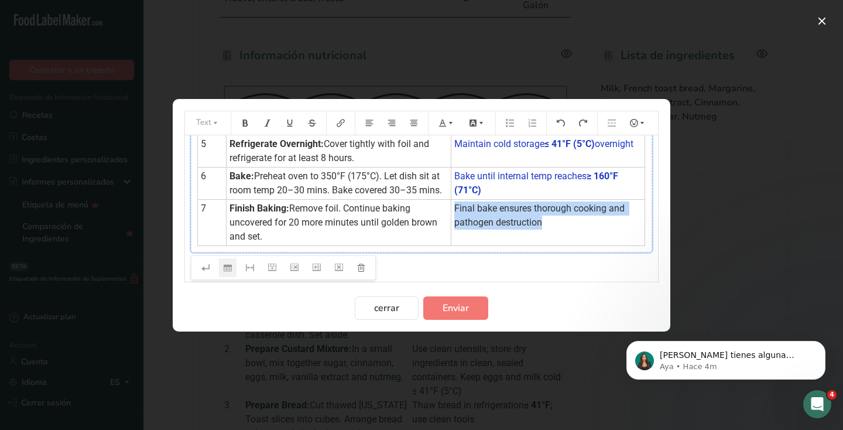
drag, startPoint x: 456, startPoint y: 210, endPoint x: 547, endPoint y: 220, distance: 92.5
click at [547, 220] on td "Final bake ensures thorough cooking and pathogen destruction" at bounding box center [548, 222] width 194 height 46
click at [449, 120] on icon "Preparation instructions modal" at bounding box center [451, 123] width 8 height 8
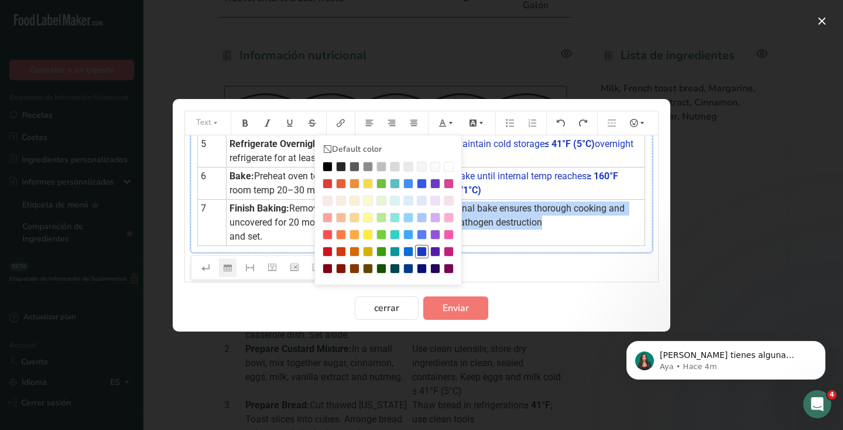
click at [422, 247] on div "Preparation instructions modal" at bounding box center [422, 252] width 10 height 10
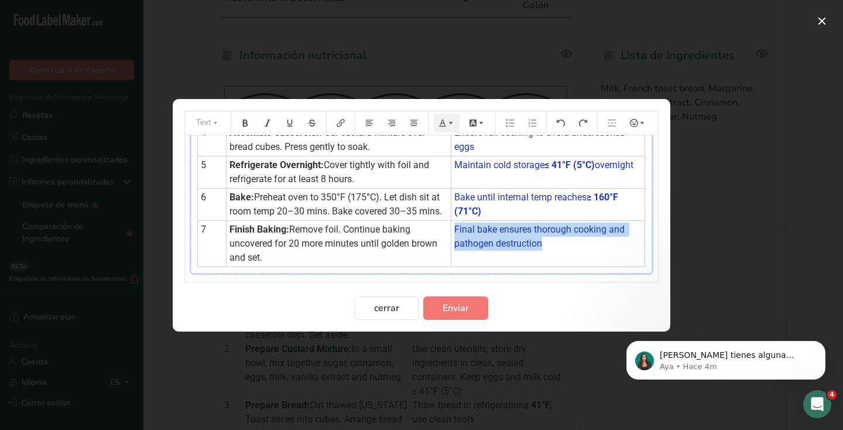
scroll to position [207, 0]
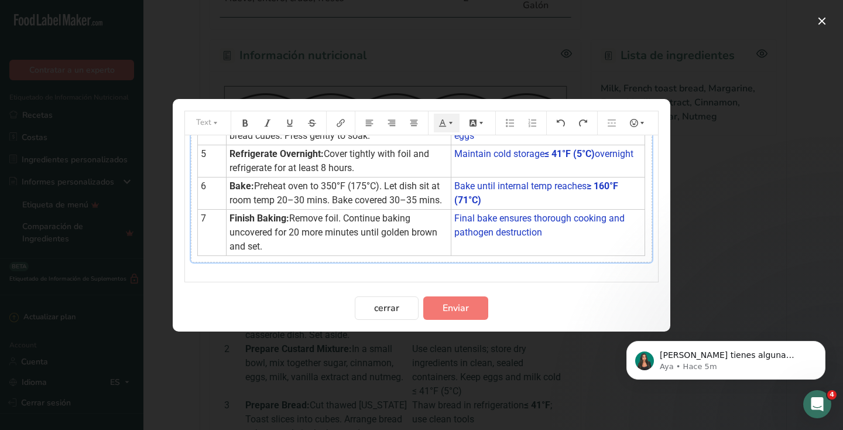
click at [564, 241] on td "Final bake ensures thorough cooking and pathogen destruction" at bounding box center [548, 232] width 194 height 46
click at [457, 309] on span "Enviar" at bounding box center [456, 308] width 26 height 14
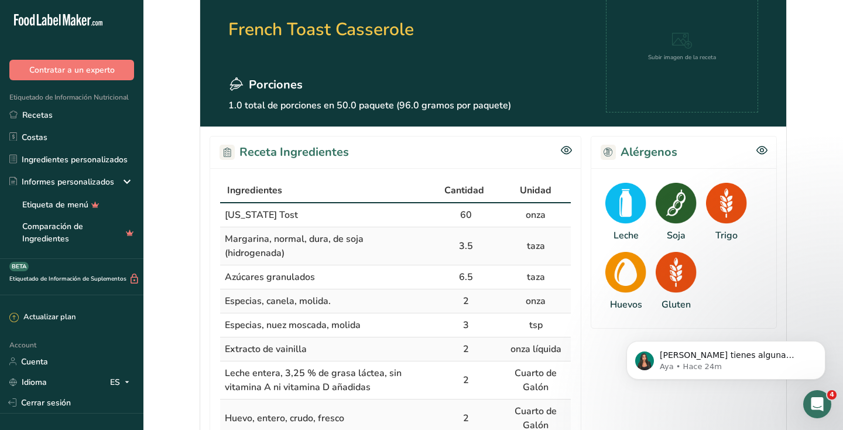
scroll to position [100, 0]
